Goal: Task Accomplishment & Management: Use online tool/utility

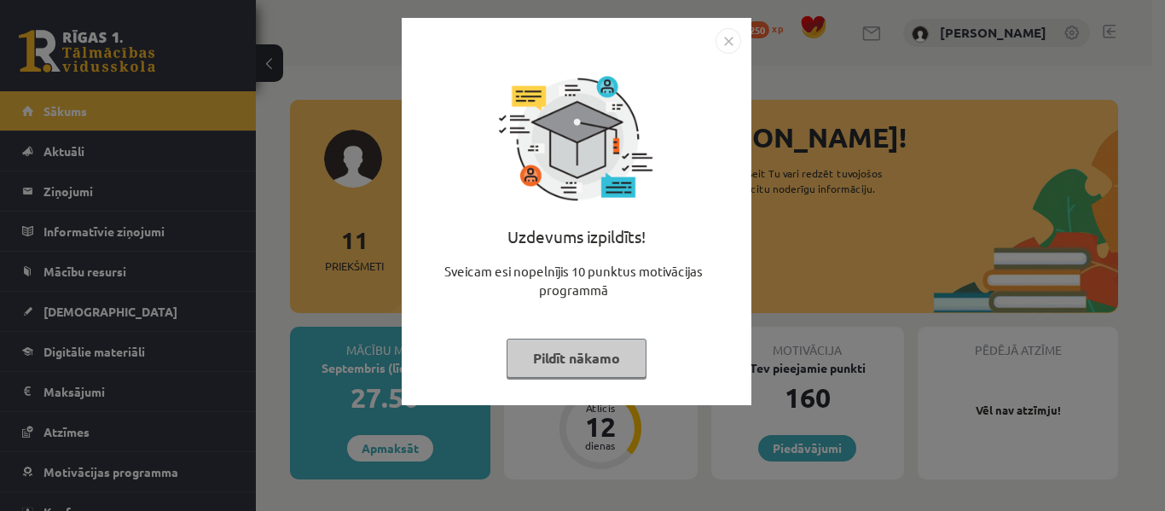
click at [552, 359] on button "Pildīt nākamo" at bounding box center [577, 358] width 140 height 39
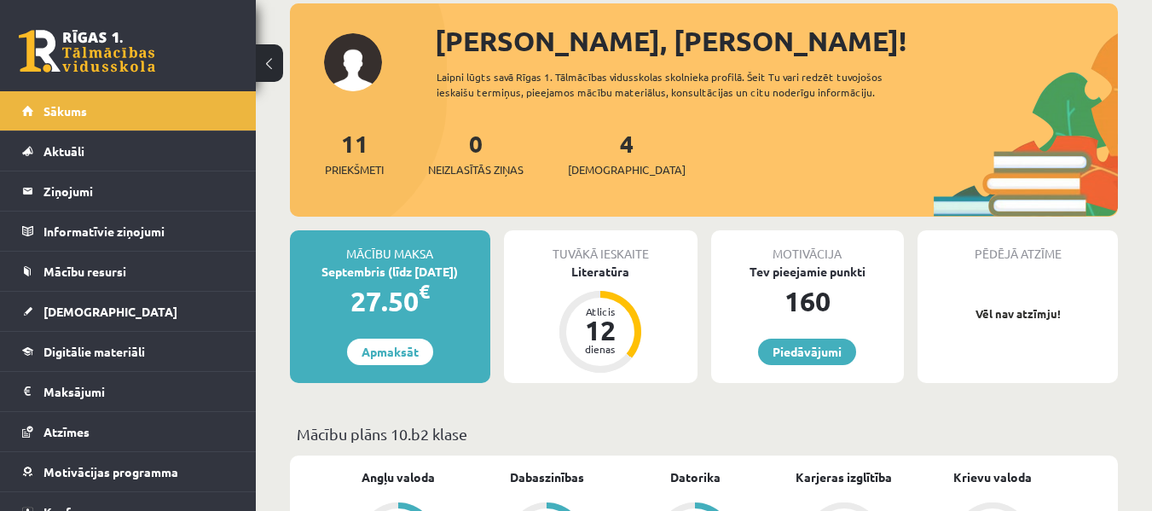
scroll to position [85, 0]
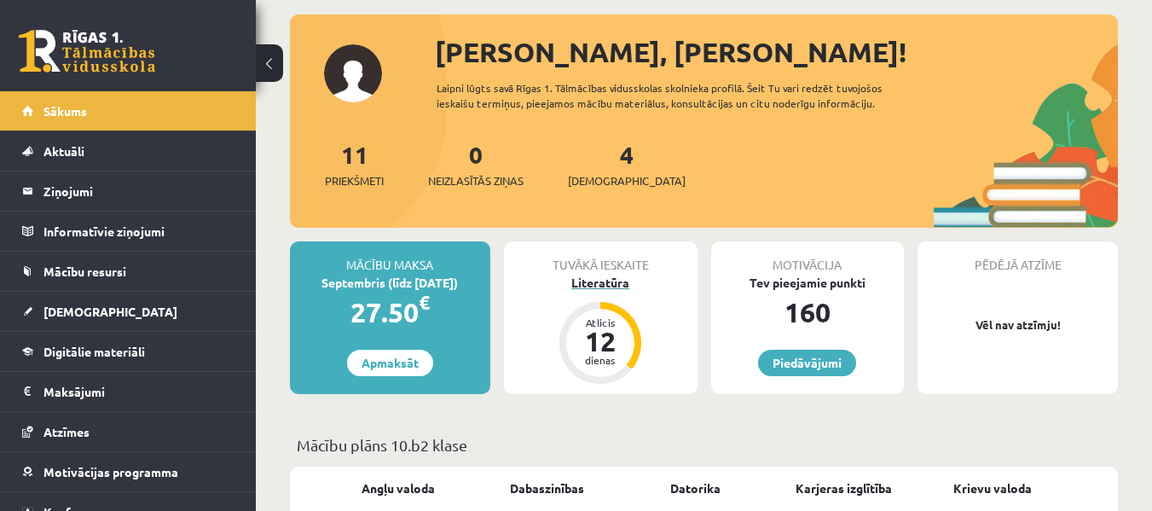
click at [620, 282] on div "Literatūra" at bounding box center [601, 283] width 194 height 18
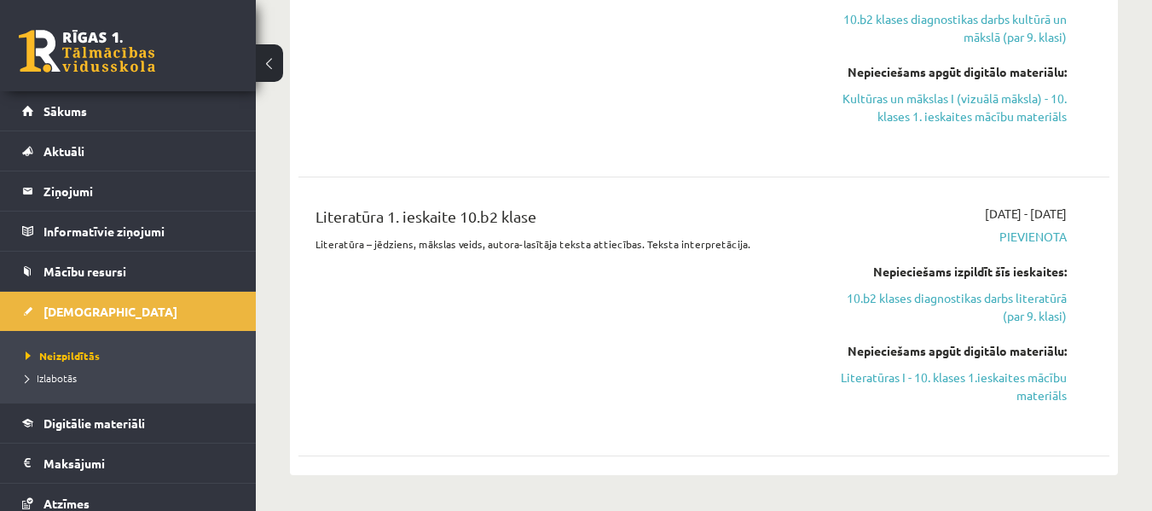
scroll to position [597, 0]
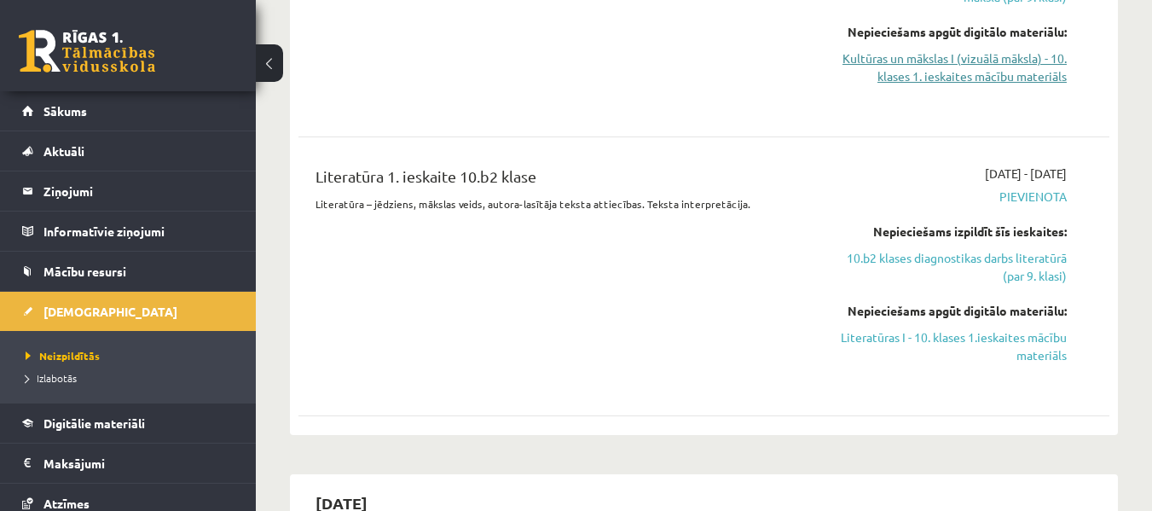
click at [898, 73] on link "Kultūras un mākslas I (vizuālā māksla) - 10. klases 1. ieskaites mācību materiā…" at bounding box center [950, 67] width 234 height 36
